Goal: Task Accomplishment & Management: Manage account settings

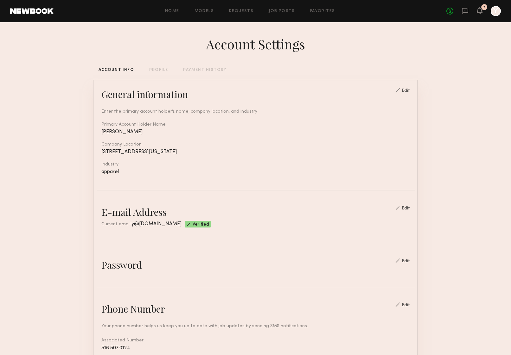
scroll to position [204, 0]
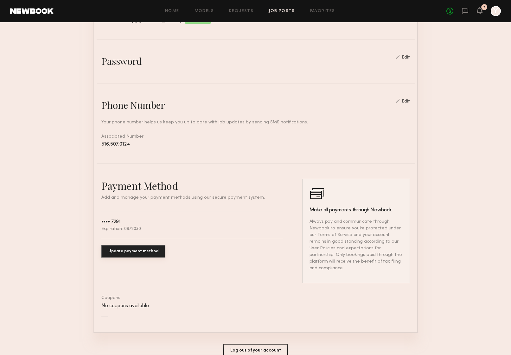
click at [281, 12] on link "Job Posts" at bounding box center [282, 11] width 26 height 4
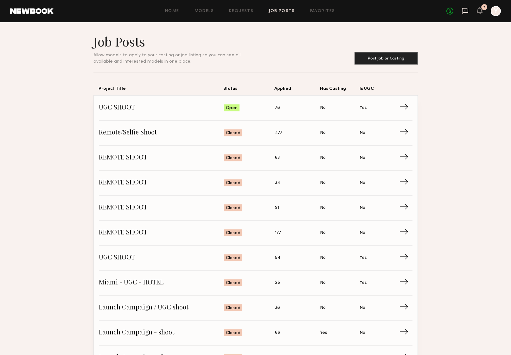
click at [464, 13] on icon at bounding box center [464, 10] width 7 height 7
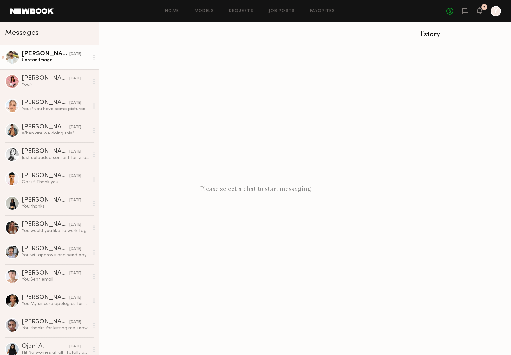
click at [45, 60] on div "Unread: Image" at bounding box center [55, 60] width 67 height 6
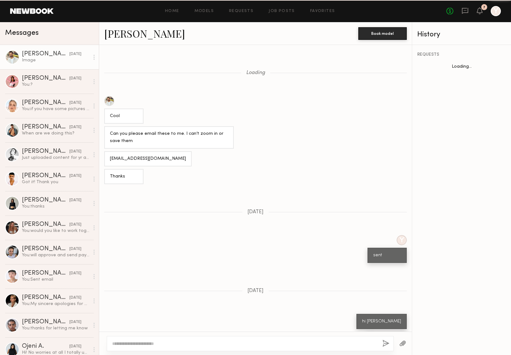
scroll to position [196, 0]
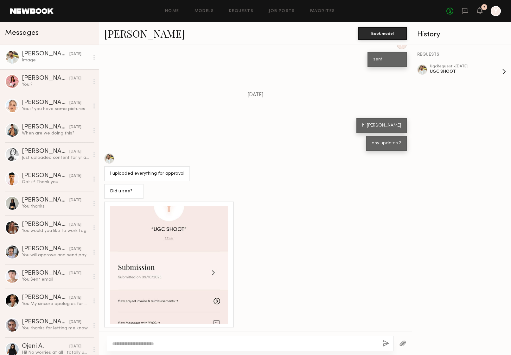
click at [445, 67] on div "ugc Request • [DATE]" at bounding box center [466, 67] width 72 height 4
click at [402, 345] on button "button" at bounding box center [402, 344] width 7 height 8
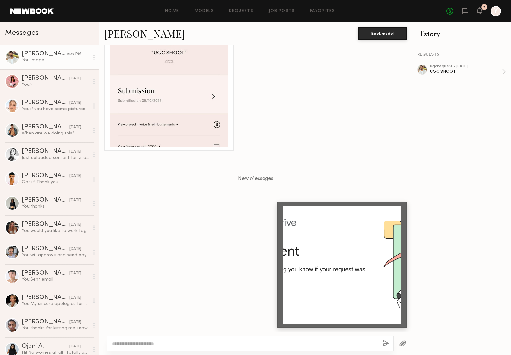
click at [301, 344] on textarea at bounding box center [244, 344] width 265 height 6
type textarea "*"
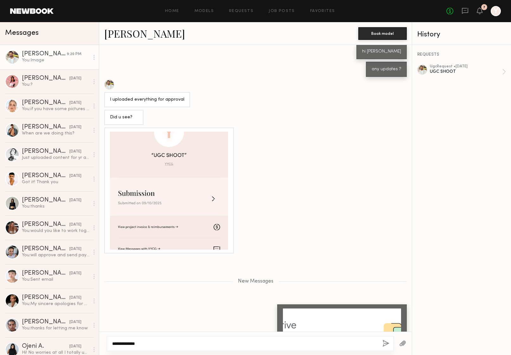
scroll to position [264, 0]
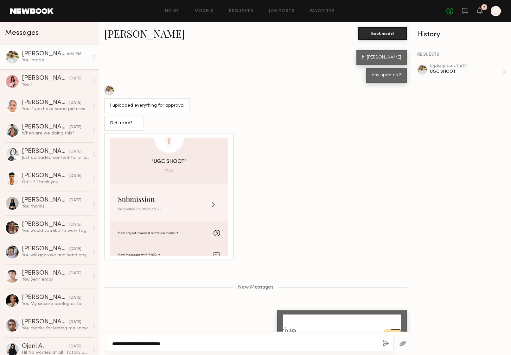
click at [158, 343] on textarea "**********" at bounding box center [244, 344] width 265 height 6
click at [169, 345] on textarea "**********" at bounding box center [244, 344] width 265 height 6
drag, startPoint x: 169, startPoint y: 345, endPoint x: 157, endPoint y: 345, distance: 12.4
click at [157, 345] on textarea "**********" at bounding box center [244, 344] width 265 height 6
type textarea "**********"
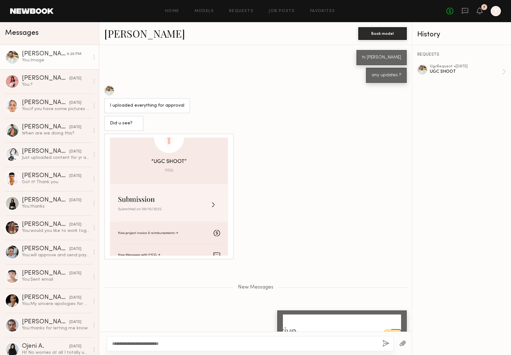
click at [384, 345] on button "button" at bounding box center [385, 344] width 7 height 8
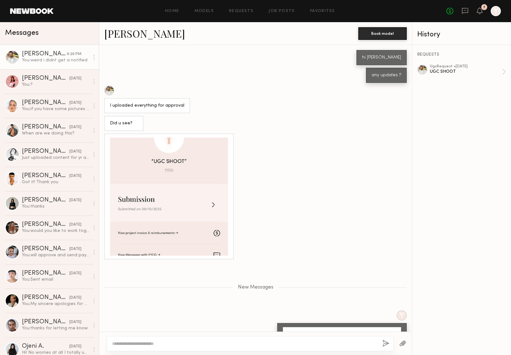
scroll to position [403, 0]
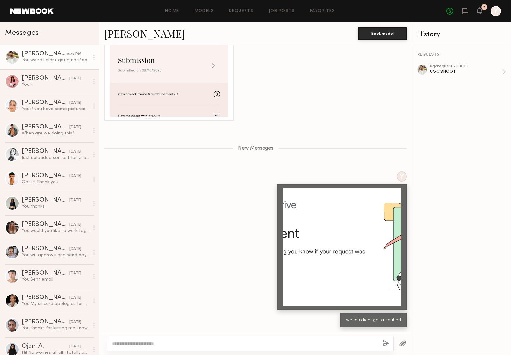
click at [267, 342] on textarea at bounding box center [244, 344] width 265 height 6
type textarea "**********"
click at [386, 346] on button "button" at bounding box center [385, 344] width 7 height 8
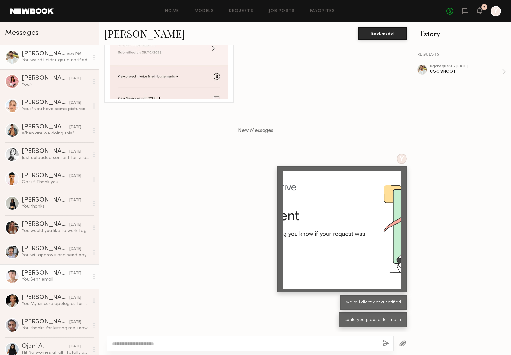
click at [47, 274] on div "[PERSON_NAME]" at bounding box center [46, 273] width 48 height 6
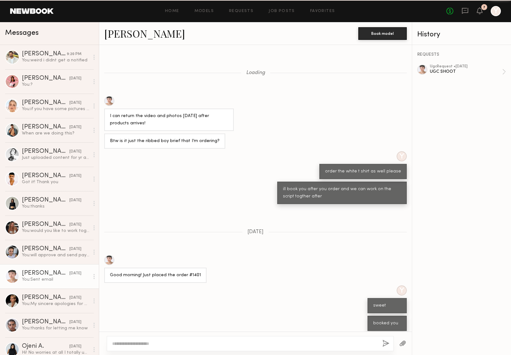
scroll to position [245, 0]
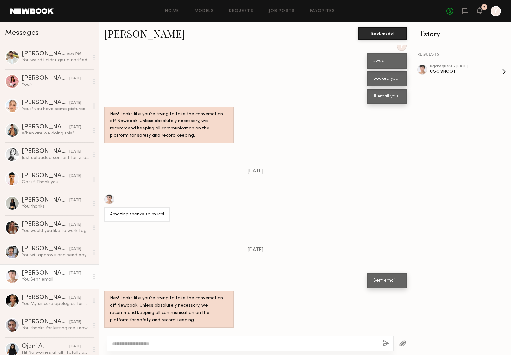
click at [453, 71] on div "UGC SHOOT" at bounding box center [466, 72] width 72 height 6
click at [43, 63] on link "[PERSON_NAME] 9:20 PM You: weird i didnt get a notified" at bounding box center [49, 57] width 99 height 24
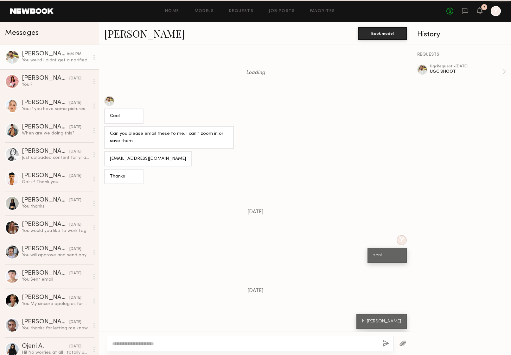
scroll to position [373, 0]
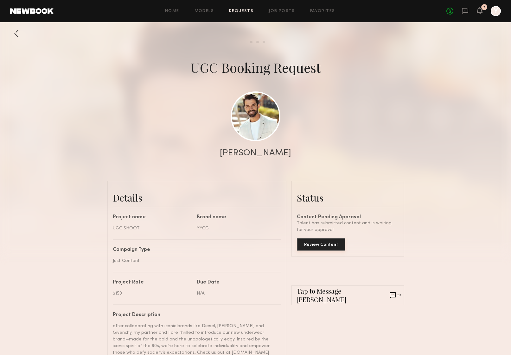
click at [323, 246] on button "Review Content" at bounding box center [321, 244] width 48 height 13
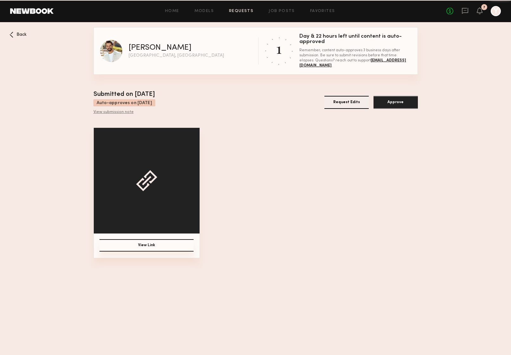
click at [147, 246] on button "View Link" at bounding box center [146, 245] width 94 height 12
click at [17, 35] on span "Back" at bounding box center [21, 35] width 10 height 4
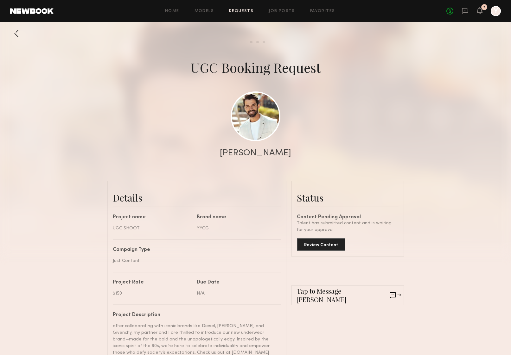
click at [16, 33] on div at bounding box center [16, 33] width 13 height 13
